Goal: Information Seeking & Learning: Learn about a topic

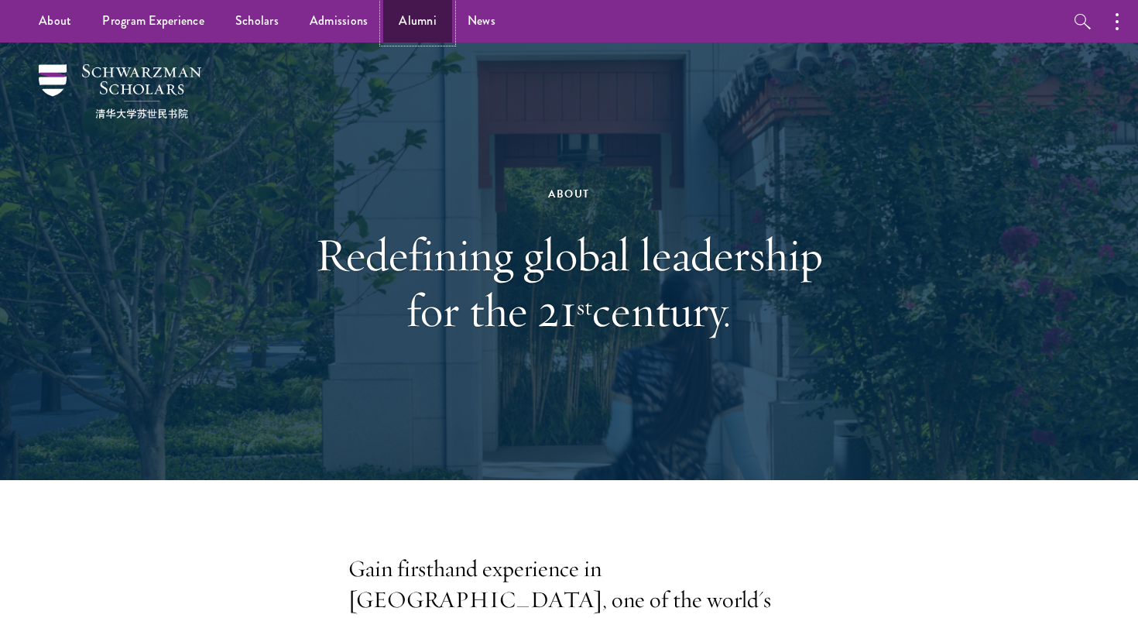
click at [430, 28] on link "Alumni" at bounding box center [417, 21] width 69 height 43
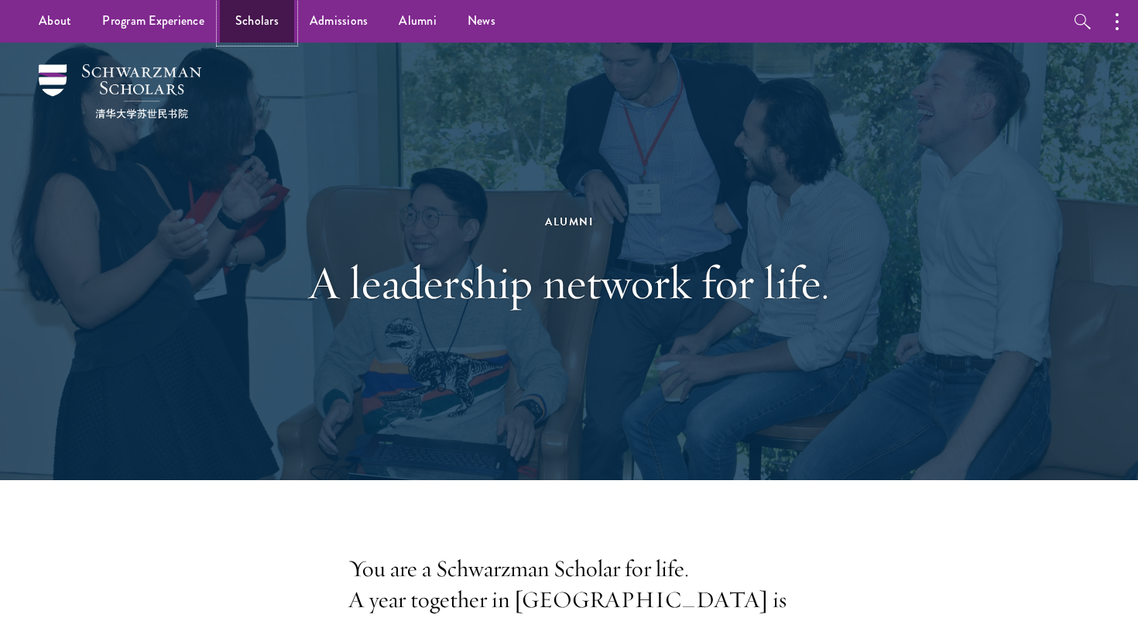
click at [245, 26] on link "Scholars" at bounding box center [257, 21] width 74 height 43
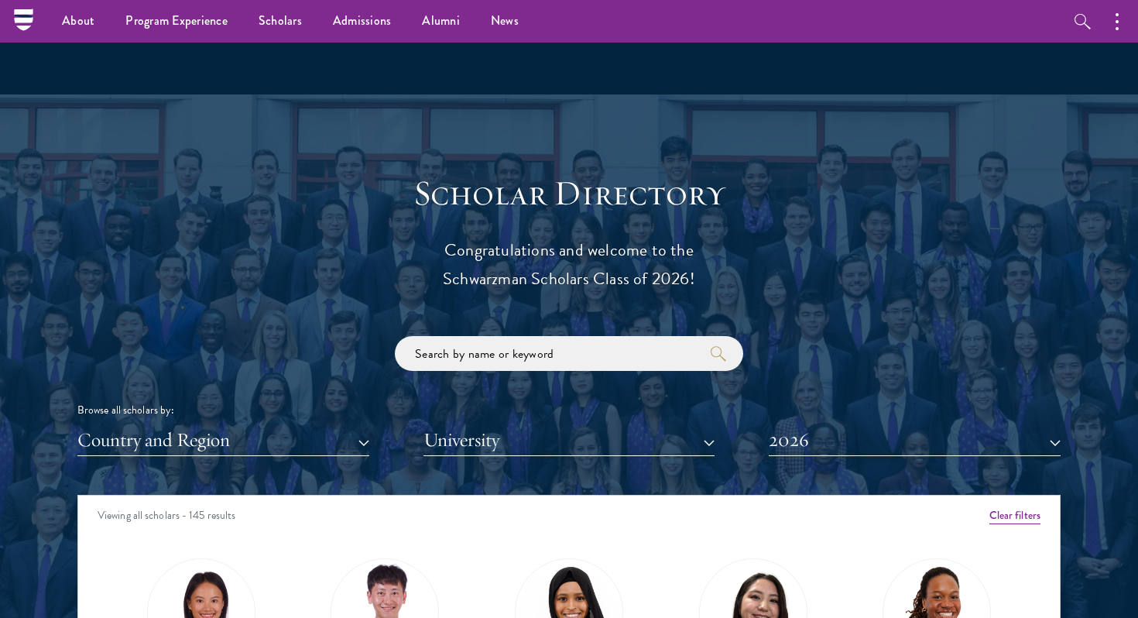
scroll to position [1556, 0]
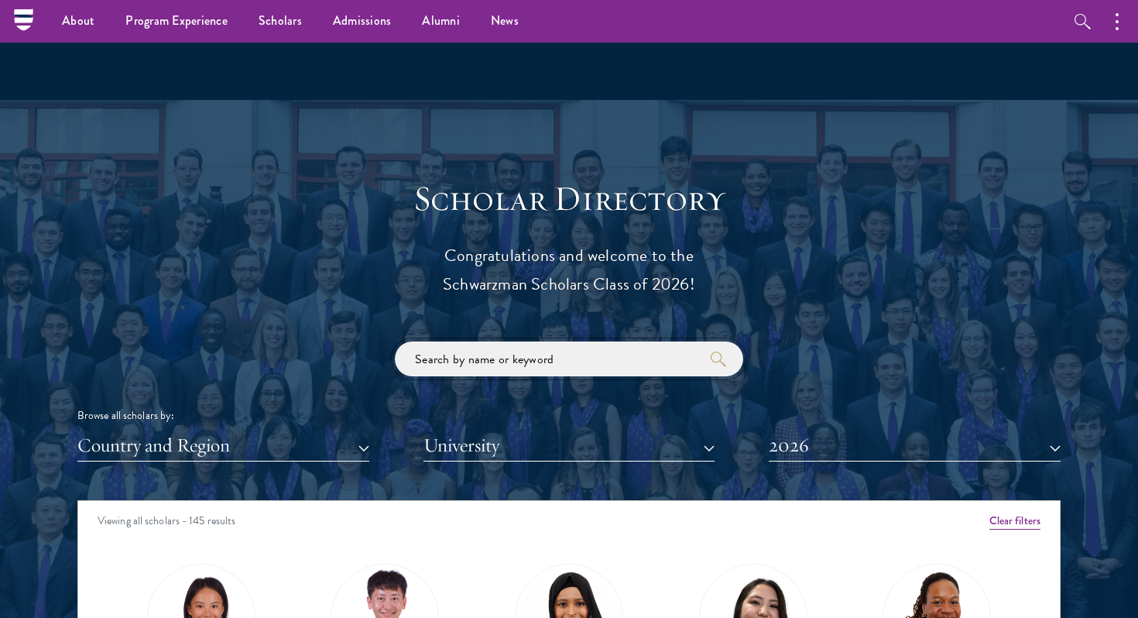
click at [462, 357] on input "search" at bounding box center [569, 358] width 348 height 35
click at [281, 449] on button "Country and Region" at bounding box center [223, 446] width 292 height 32
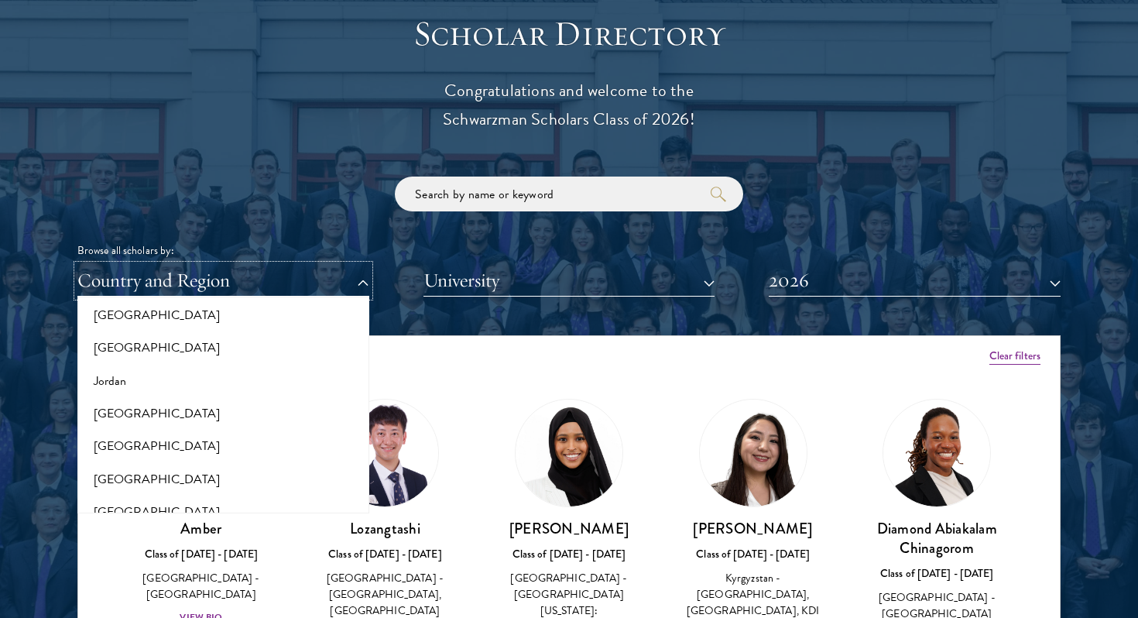
scroll to position [1399, 0]
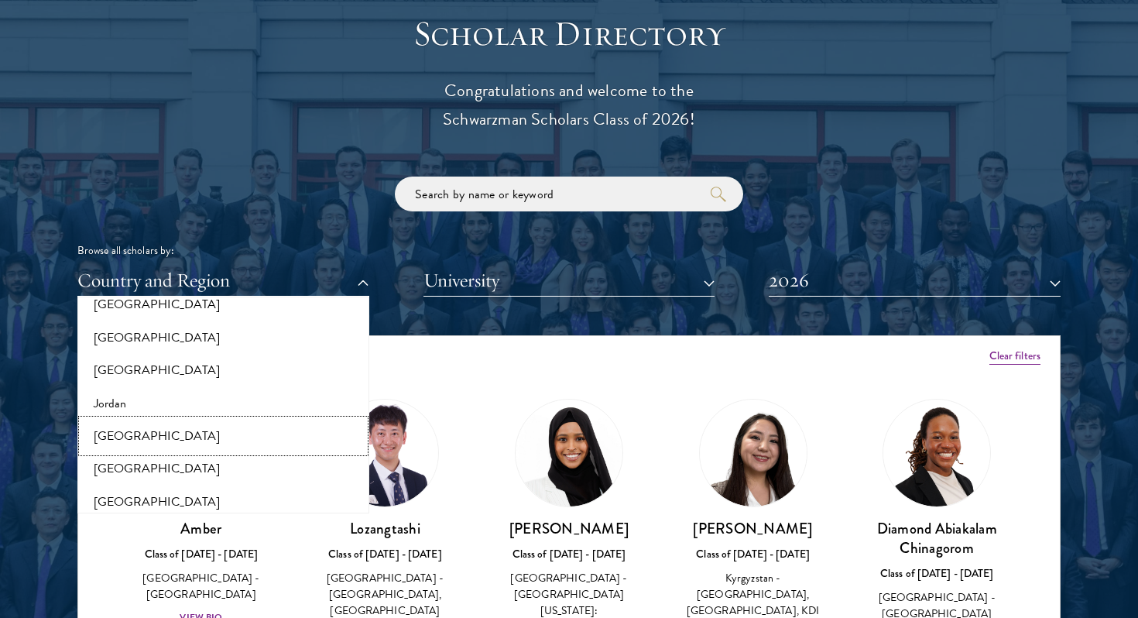
click at [165, 437] on button "[GEOGRAPHIC_DATA]" at bounding box center [223, 436] width 283 height 33
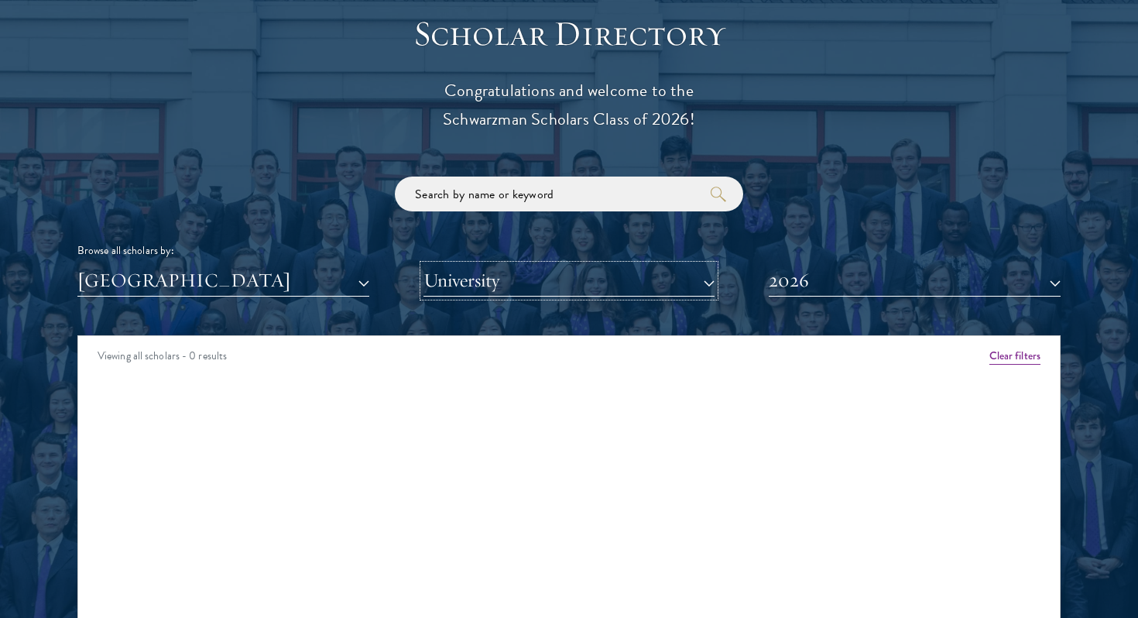
click at [516, 283] on button "University" at bounding box center [570, 281] width 292 height 32
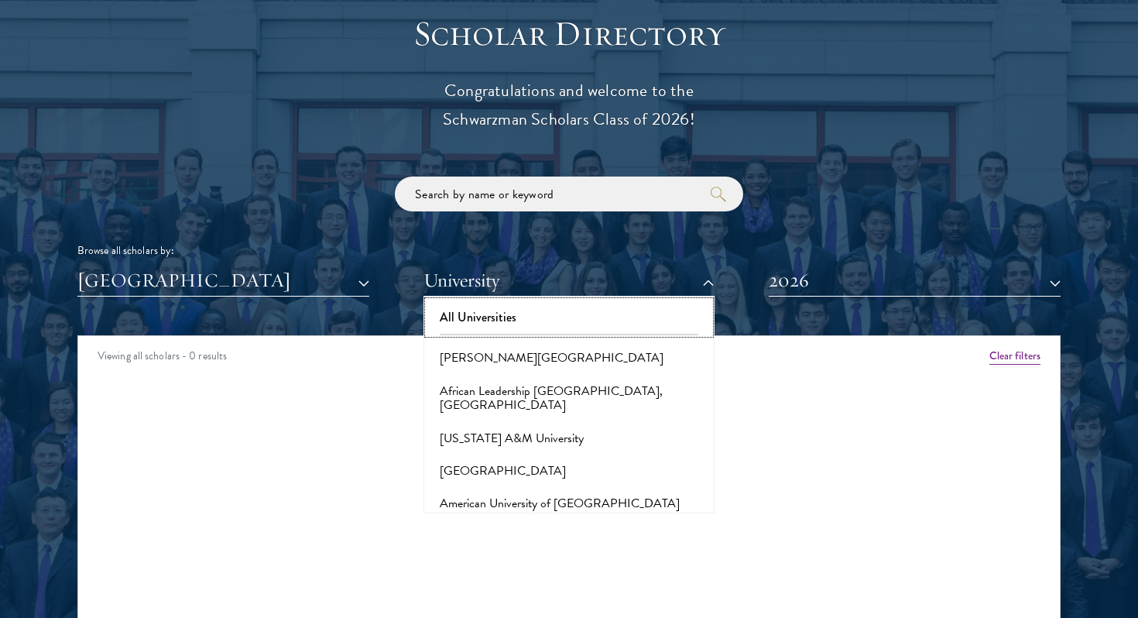
click at [509, 307] on button "All Universities" at bounding box center [569, 317] width 283 height 33
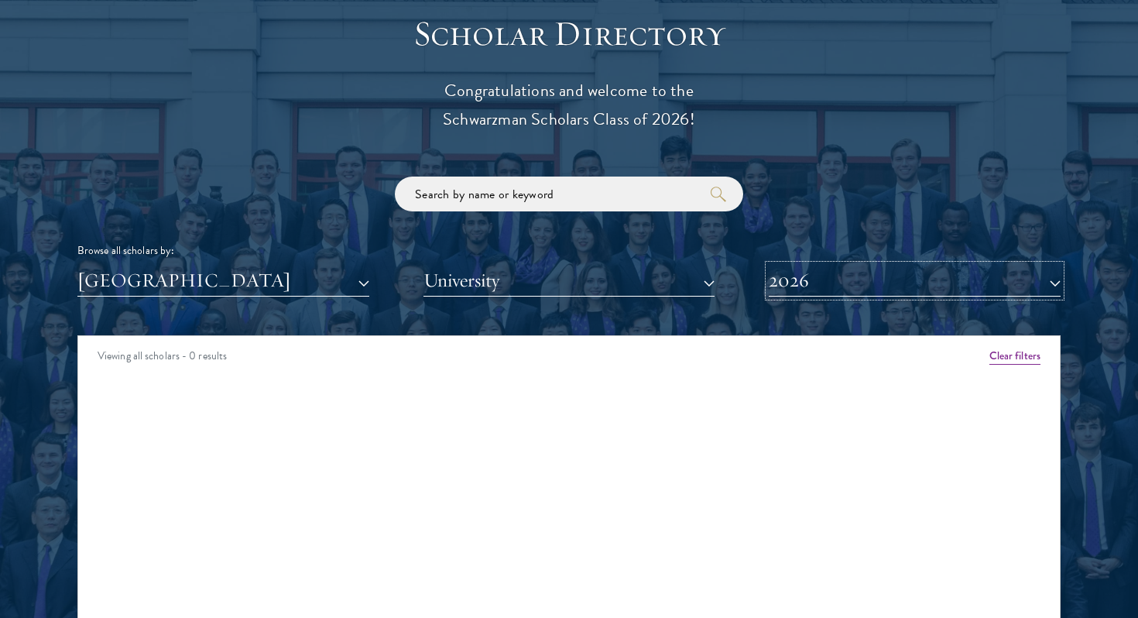
click at [846, 293] on button "2026" at bounding box center [915, 281] width 292 height 32
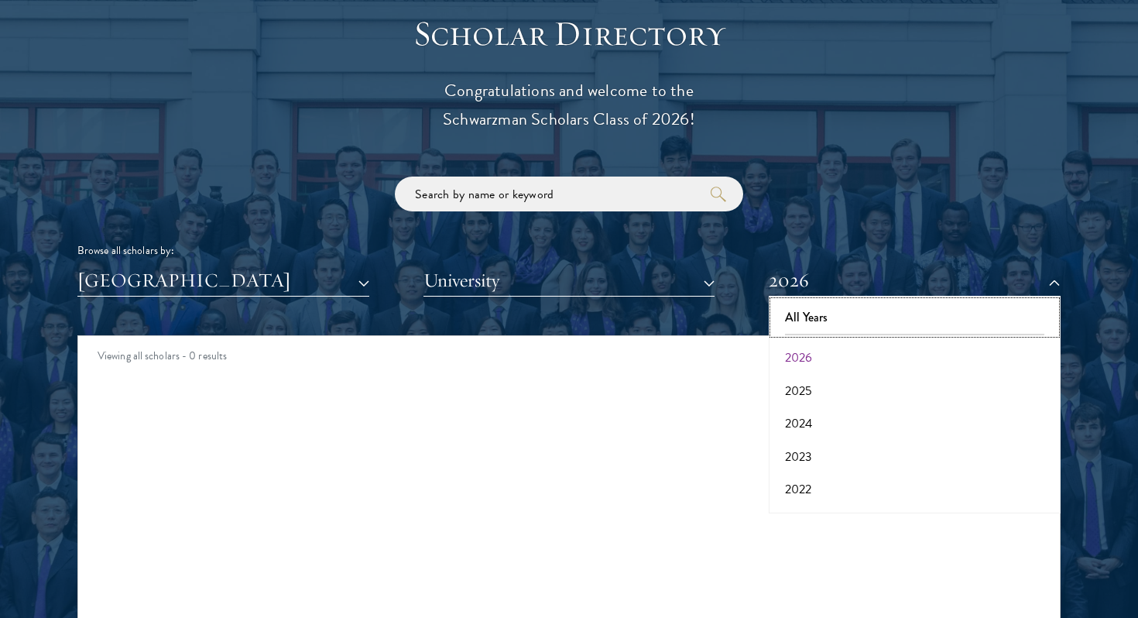
click at [833, 317] on button "All Years" at bounding box center [915, 317] width 283 height 33
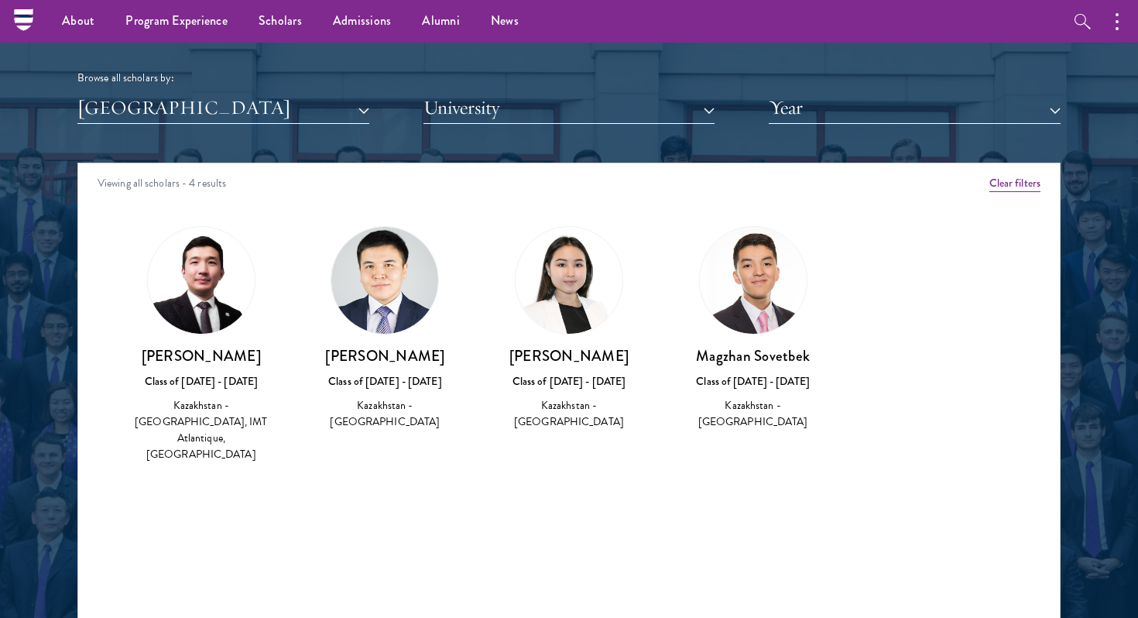
scroll to position [1762, 0]
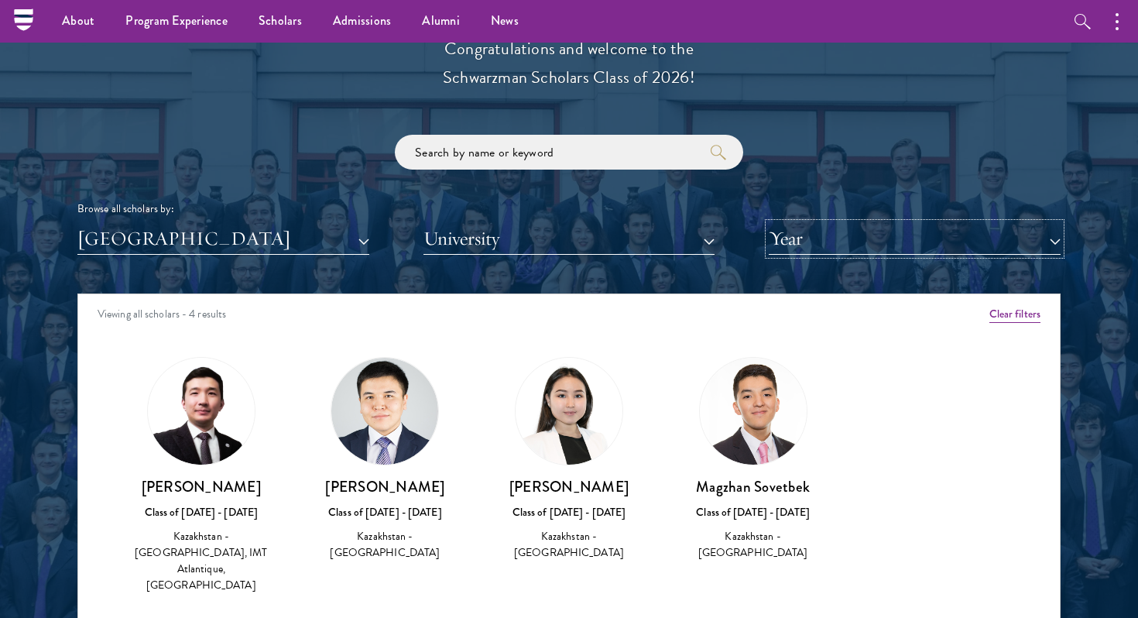
click at [911, 252] on button "Year" at bounding box center [915, 239] width 292 height 32
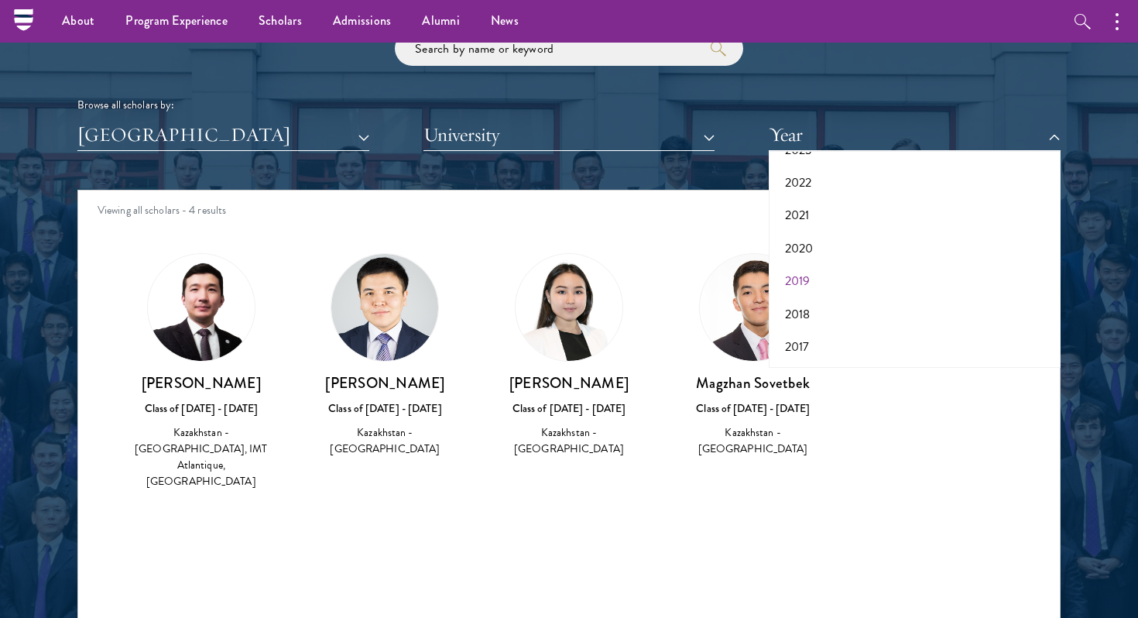
scroll to position [0, 0]
click at [871, 470] on div "Amber Class of 2025 - 2026 China - Peking University View Bio Cirenquji Class o…" at bounding box center [569, 386] width 982 height 304
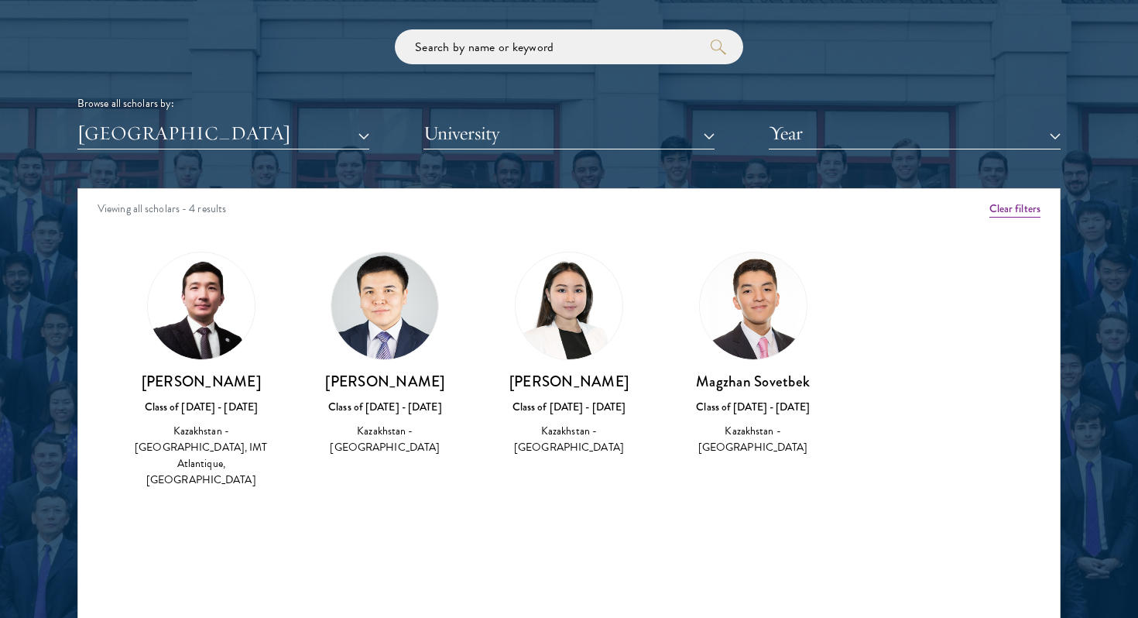
scroll to position [1873, 0]
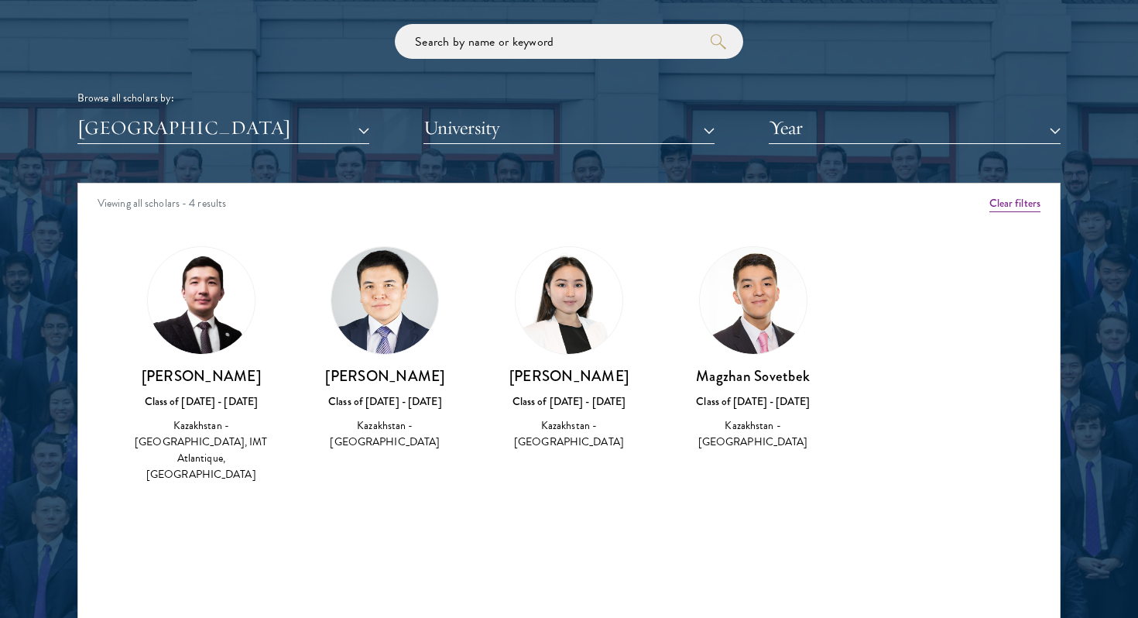
click at [584, 327] on img at bounding box center [569, 300] width 107 height 107
click at [570, 407] on div "Class of 2020 - 2021" at bounding box center [568, 401] width 153 height 16
